Goal: Find contact information: Find contact information

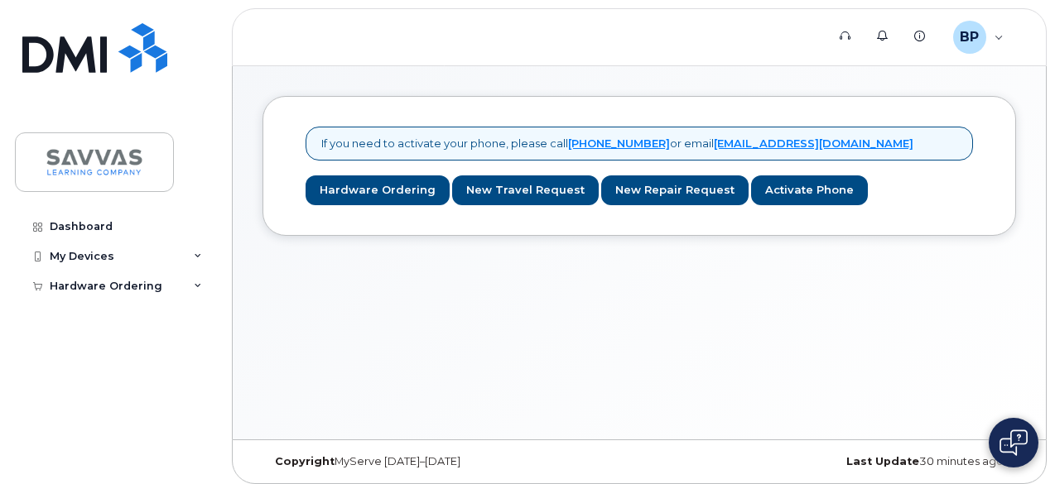
click at [600, 156] on div "If you need to activate your phone, please call [PHONE_NUMBER] or email [EMAIL_…" at bounding box center [639, 144] width 667 height 34
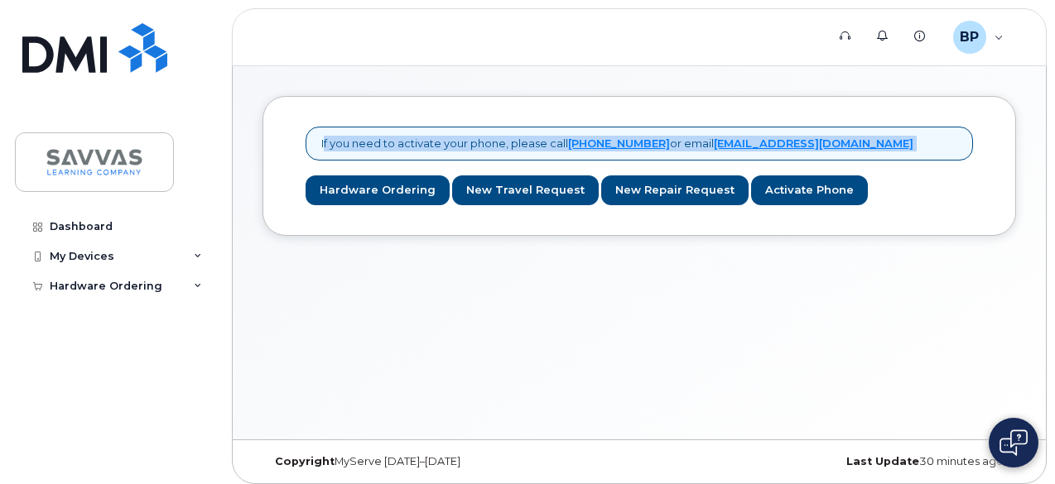
click at [600, 157] on div "If you need to activate your phone, please call [PHONE_NUMBER] or email [EMAIL_…" at bounding box center [639, 144] width 667 height 34
click at [646, 155] on div "If you need to activate your phone, please call [PHONE_NUMBER] or email [EMAIL_…" at bounding box center [639, 144] width 667 height 34
drag, startPoint x: 669, startPoint y: 148, endPoint x: 288, endPoint y: 108, distance: 383.1
click at [291, 107] on div "If you need to activate your phone, please call [PHONE_NUMBER] or email [EMAIL_…" at bounding box center [640, 166] width 754 height 140
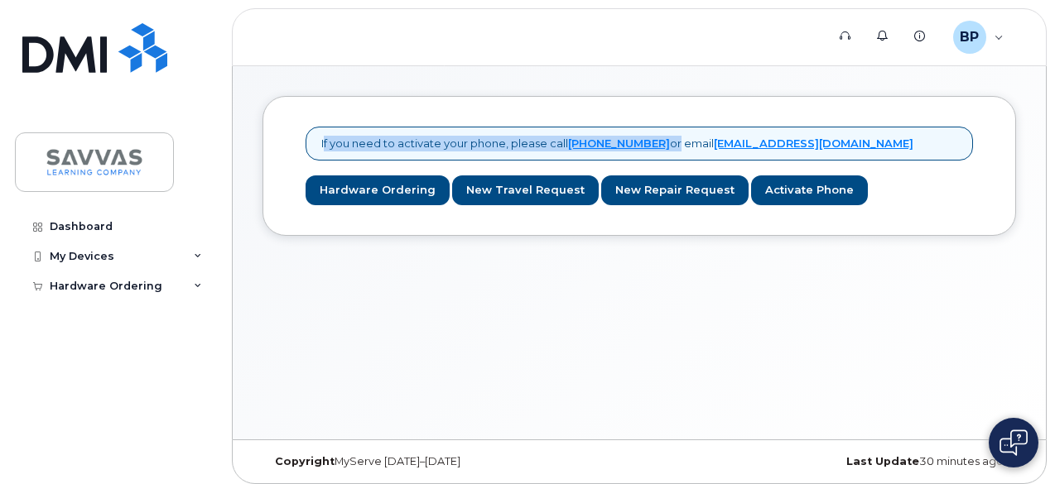
click at [313, 141] on div "If you need to activate your phone, please call [PHONE_NUMBER] or email [EMAIL_…" at bounding box center [639, 144] width 667 height 34
drag, startPoint x: 311, startPoint y: 145, endPoint x: 897, endPoint y: 139, distance: 585.5
click at [897, 139] on div "If you need to activate your phone, please call [PHONE_NUMBER] or email [EMAIL_…" at bounding box center [639, 144] width 667 height 34
copy p "If you need to activate your phone, please call [PHONE_NUMBER] or email [EMAIL_…"
